Goal: Find specific page/section: Find specific page/section

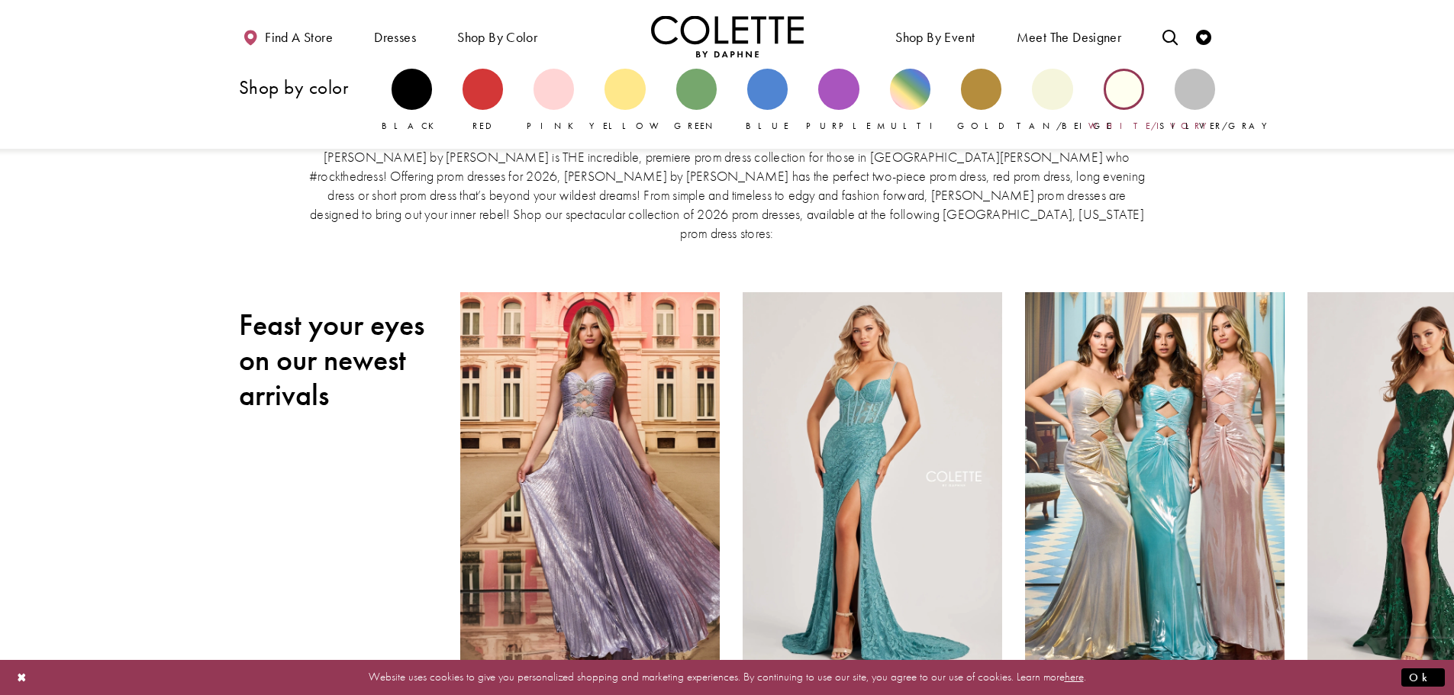
click at [1125, 84] on div "Primary block" at bounding box center [1124, 89] width 40 height 40
